Goal: Check status: Check status

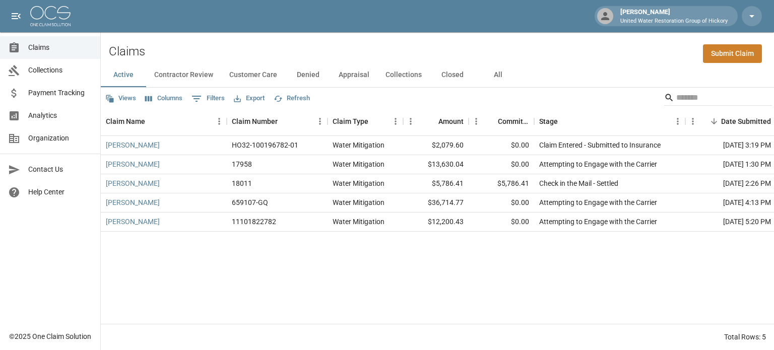
click at [496, 73] on button "All" at bounding box center [497, 75] width 45 height 24
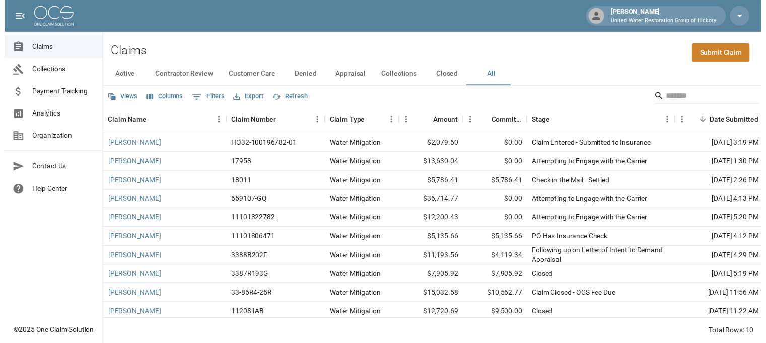
scroll to position [11, 0]
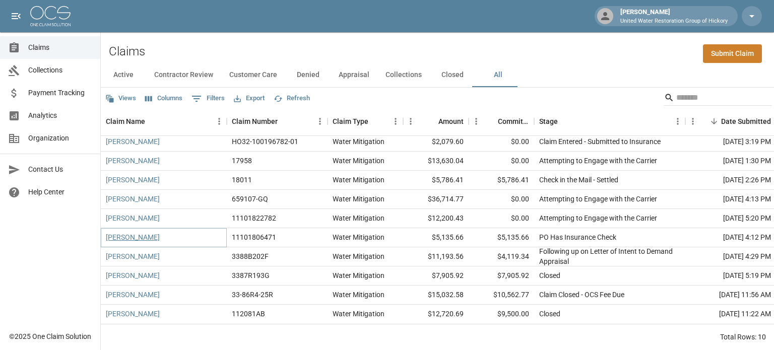
click at [133, 232] on link "[PERSON_NAME]" at bounding box center [133, 237] width 54 height 10
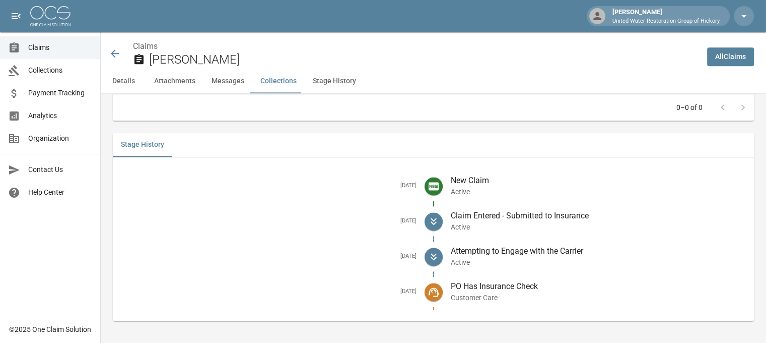
scroll to position [1339, 0]
click at [113, 53] on icon at bounding box center [115, 53] width 8 height 8
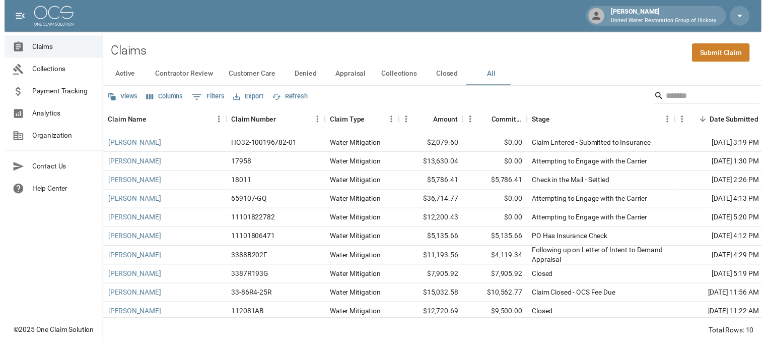
scroll to position [11, 0]
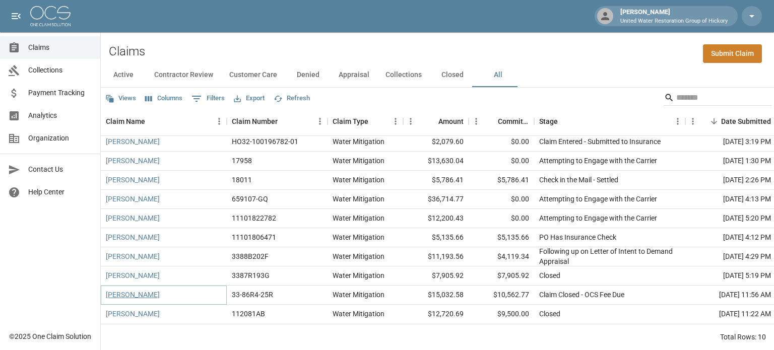
click at [137, 290] on link "[PERSON_NAME]" at bounding box center [133, 295] width 54 height 10
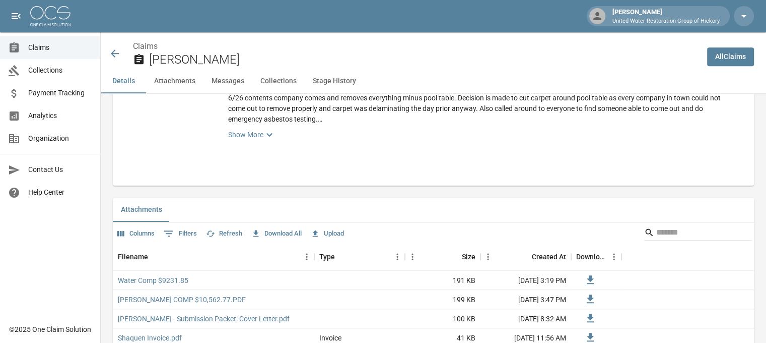
scroll to position [537, 0]
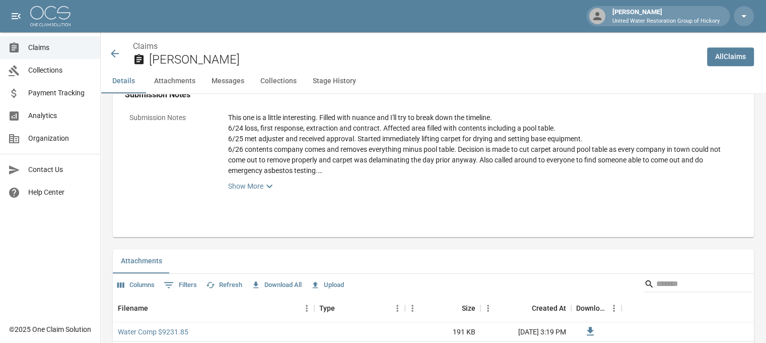
click at [113, 51] on icon at bounding box center [115, 53] width 12 height 12
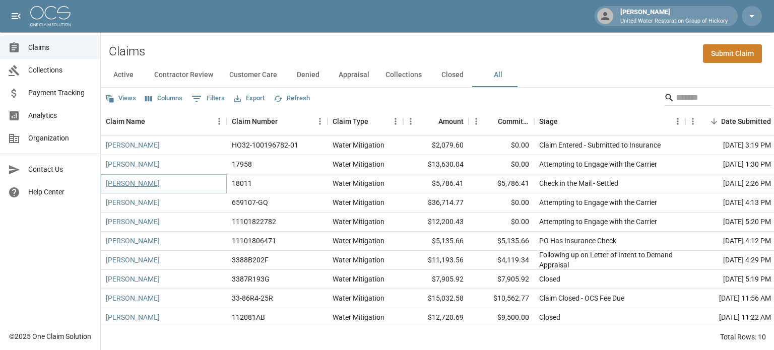
click at [131, 181] on link "[PERSON_NAME]" at bounding box center [133, 183] width 54 height 10
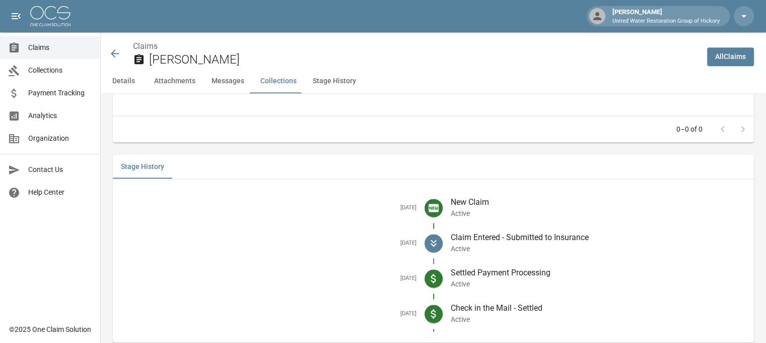
scroll to position [1350, 0]
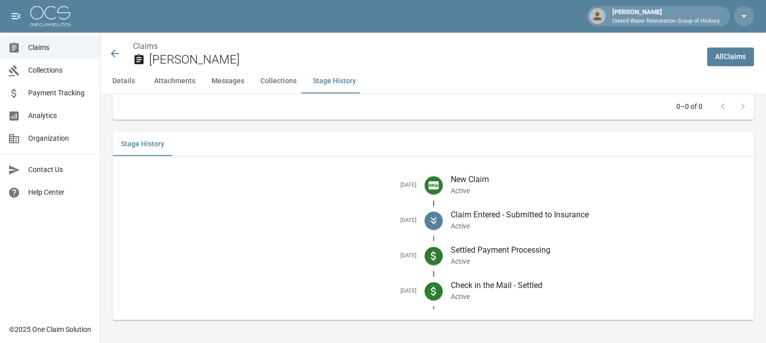
click at [113, 52] on icon at bounding box center [115, 53] width 8 height 8
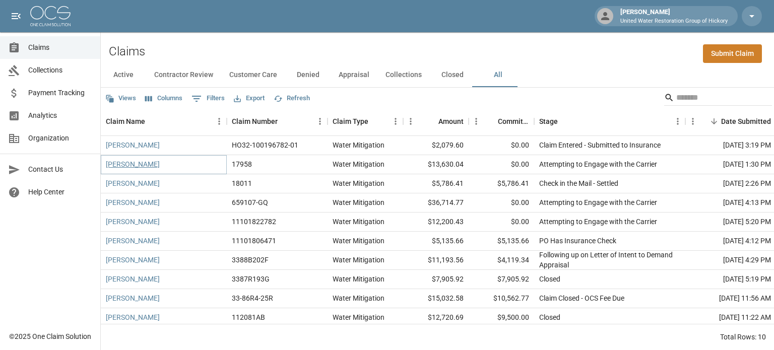
click at [127, 163] on link "[PERSON_NAME]" at bounding box center [133, 164] width 54 height 10
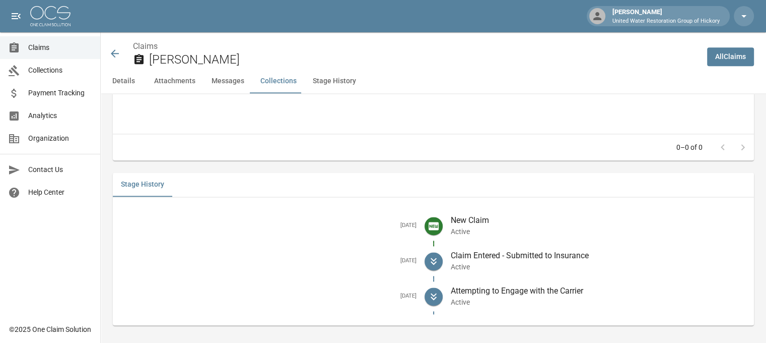
scroll to position [1363, 0]
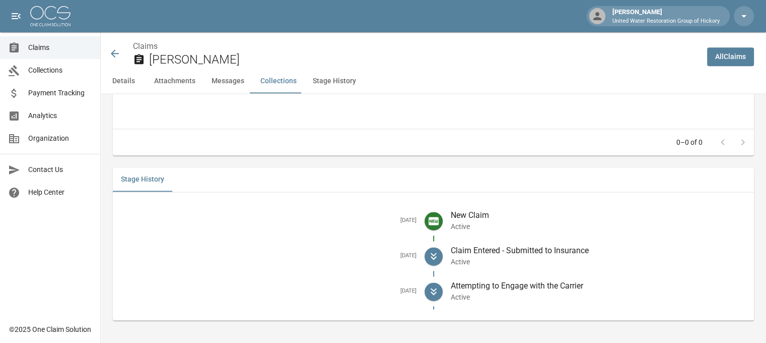
click at [112, 52] on icon at bounding box center [115, 53] width 8 height 8
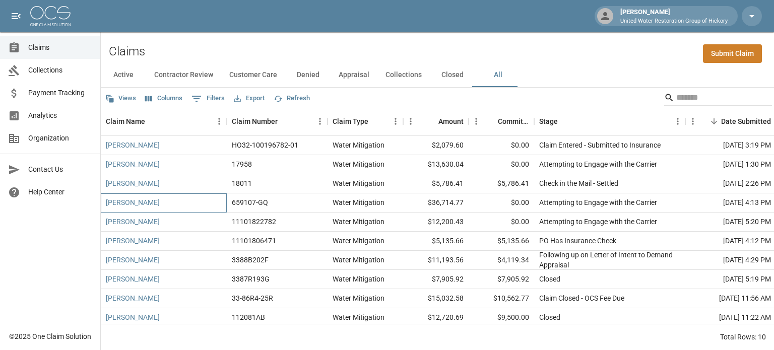
click at [139, 208] on div "[PERSON_NAME]" at bounding box center [164, 202] width 126 height 19
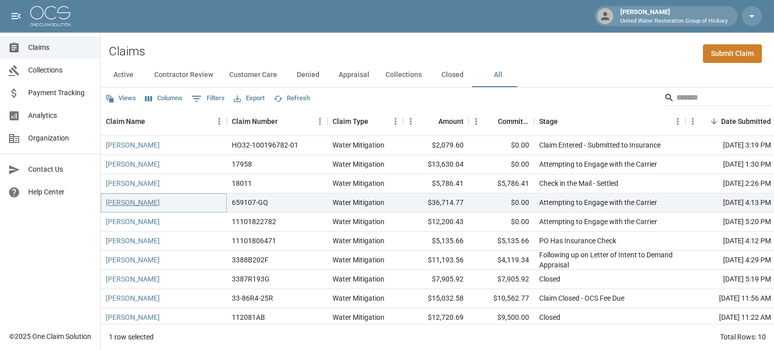
click at [142, 201] on link "[PERSON_NAME]" at bounding box center [133, 202] width 54 height 10
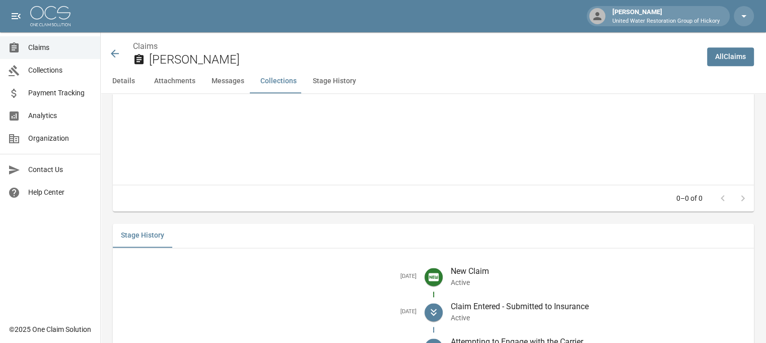
scroll to position [1323, 3]
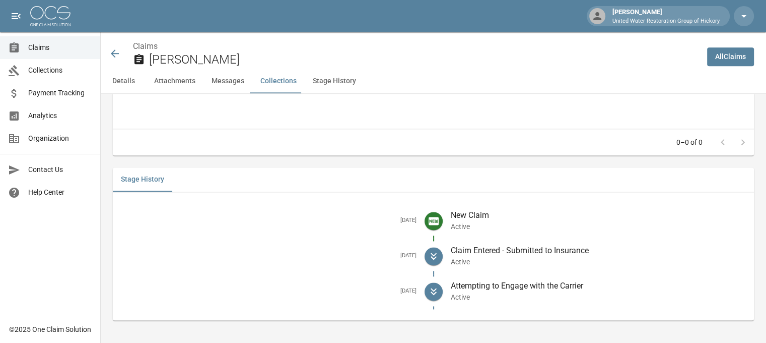
click at [109, 51] on icon at bounding box center [115, 53] width 12 height 12
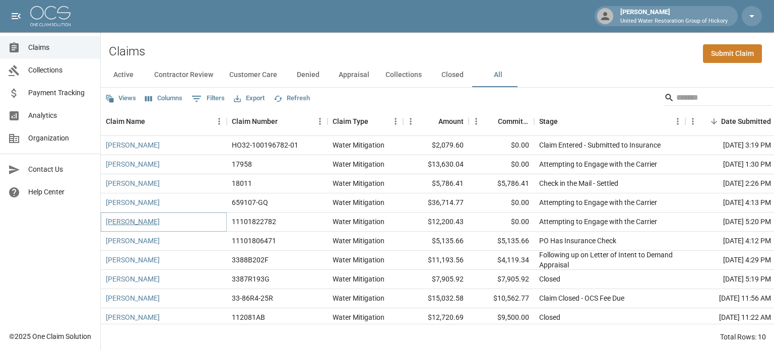
click at [122, 219] on link "[PERSON_NAME]" at bounding box center [133, 222] width 54 height 10
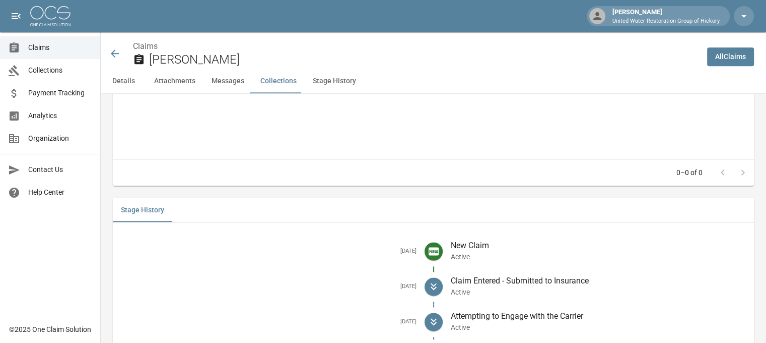
scroll to position [1296, 0]
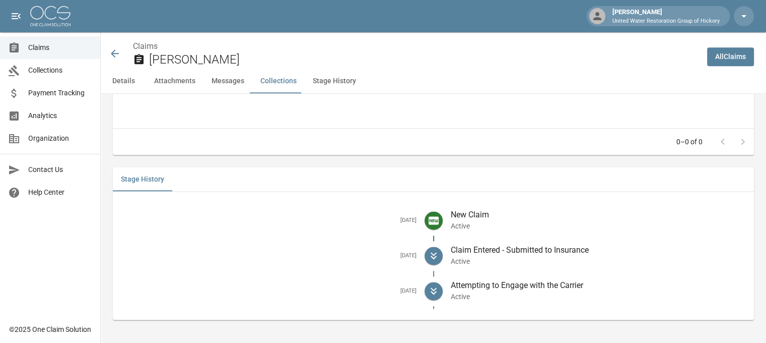
click at [114, 55] on icon at bounding box center [115, 53] width 12 height 12
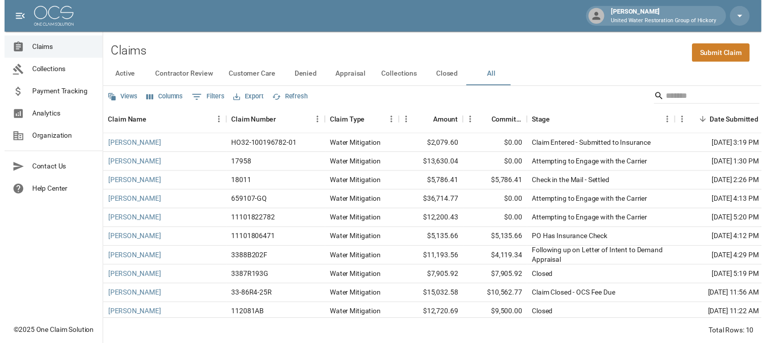
scroll to position [11, 0]
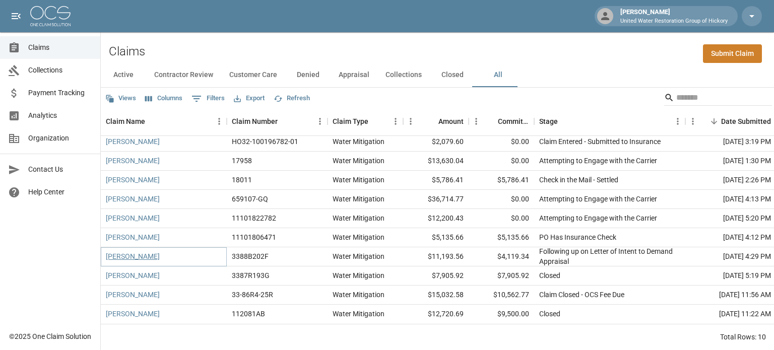
click at [139, 251] on link "[PERSON_NAME]" at bounding box center [133, 256] width 54 height 10
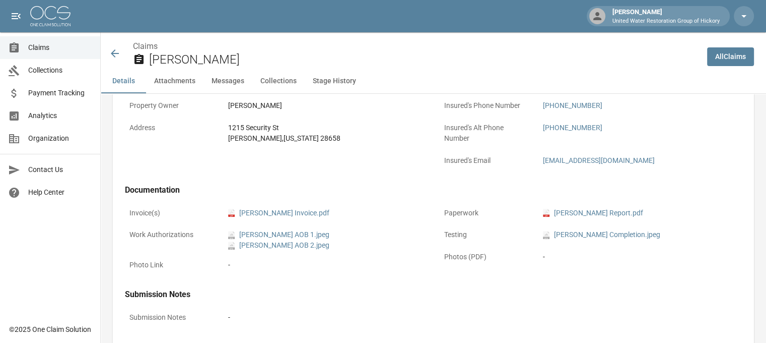
scroll to position [320, 0]
